Goal: Information Seeking & Learning: Stay updated

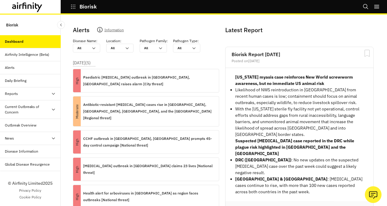
click at [12, 65] on div "Alerts" at bounding box center [10, 67] width 10 height 5
click at [33, 68] on div "Alerts" at bounding box center [33, 67] width 56 height 5
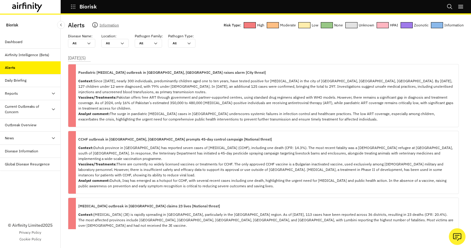
click at [20, 124] on div "Outbreak Overview" at bounding box center [21, 124] width 32 height 5
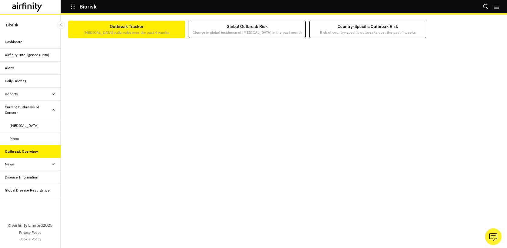
scroll to position [1, 0]
click at [451, 35] on div "Outbreak Tracker Infectious disease outbreaks over the past 4 weeks Global Outb…" at bounding box center [284, 29] width 432 height 17
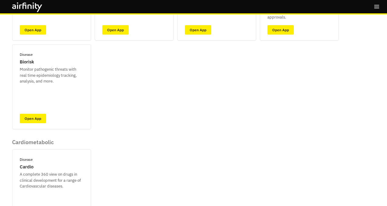
scroll to position [161, 0]
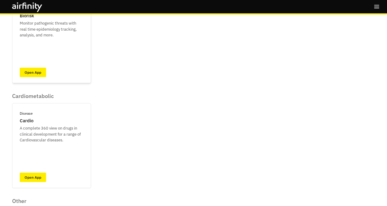
click at [21, 78] on div "Disease Biorisk Monitor pathogenic threats with real time epidemiology tracking…" at bounding box center [51, 40] width 79 height 85
click at [31, 73] on link "Open App" at bounding box center [33, 72] width 26 height 9
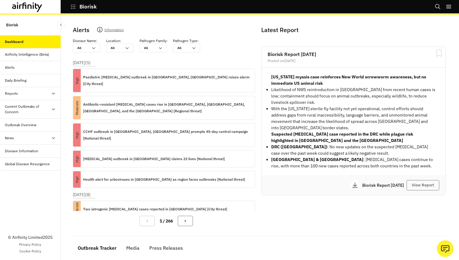
click at [34, 140] on div "News" at bounding box center [33, 138] width 56 height 5
click at [34, 162] on div "Media" at bounding box center [35, 164] width 51 height 5
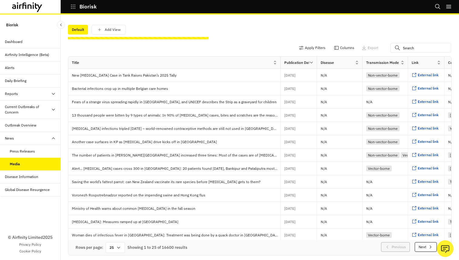
click at [43, 113] on div "Current Outbreaks of Concern" at bounding box center [28, 109] width 46 height 11
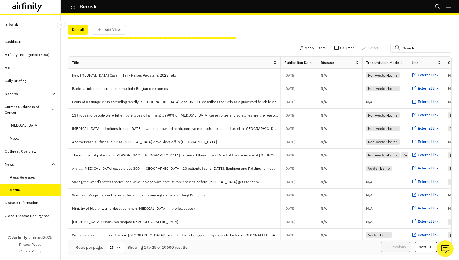
click at [26, 136] on div "Mpox" at bounding box center [35, 138] width 51 height 5
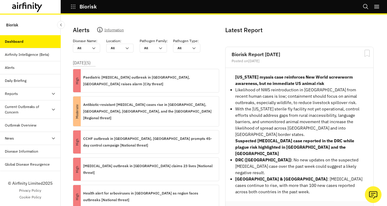
click at [31, 92] on div "Reports" at bounding box center [33, 93] width 56 height 5
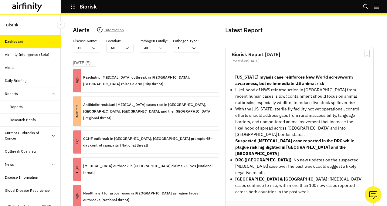
click at [33, 123] on div "Research Briefs" at bounding box center [30, 119] width 61 height 13
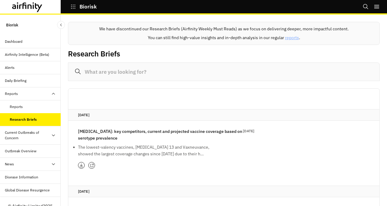
click at [30, 109] on div "Reports" at bounding box center [35, 106] width 51 height 5
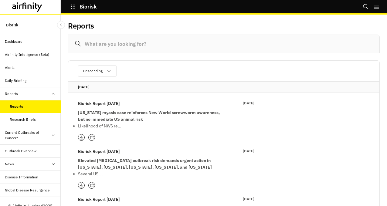
scroll to position [10, 0]
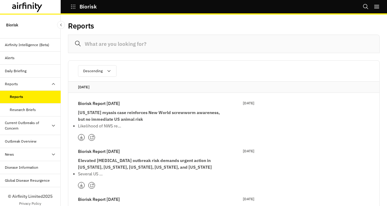
click at [33, 125] on div "Current Outbreaks of Concern" at bounding box center [28, 125] width 46 height 11
click at [31, 143] on div "[MEDICAL_DATA]" at bounding box center [24, 141] width 29 height 5
